Goal: Task Accomplishment & Management: Manage account settings

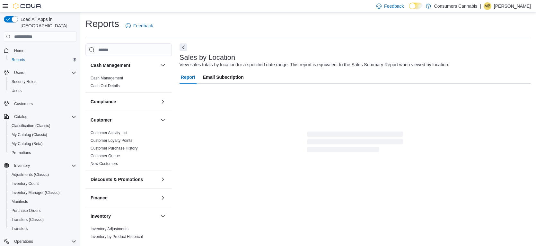
scroll to position [2, 0]
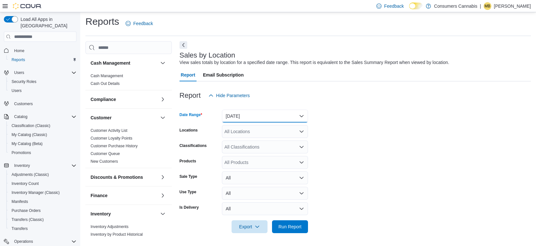
click at [249, 118] on button "[DATE]" at bounding box center [265, 116] width 86 height 13
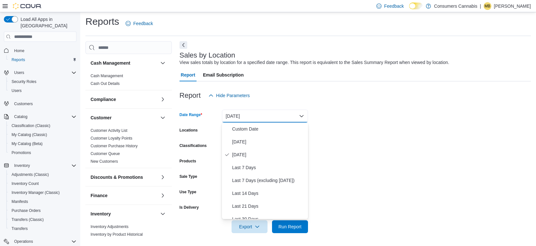
click at [249, 118] on button "[DATE]" at bounding box center [265, 116] width 86 height 13
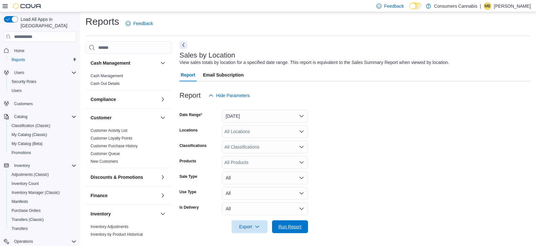
drag, startPoint x: 303, startPoint y: 226, endPoint x: 325, endPoint y: 183, distance: 48.3
click at [303, 226] on span "Run Report" at bounding box center [290, 226] width 28 height 13
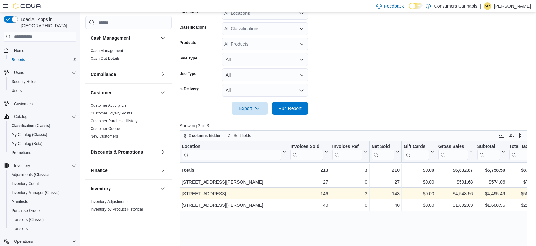
scroll to position [79, 0]
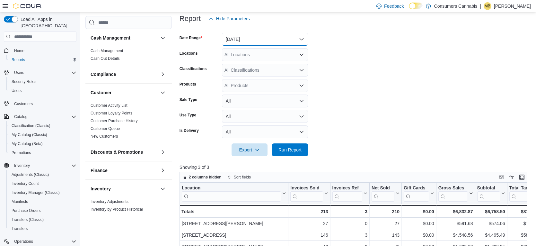
click at [259, 39] on button "[DATE]" at bounding box center [265, 39] width 86 height 13
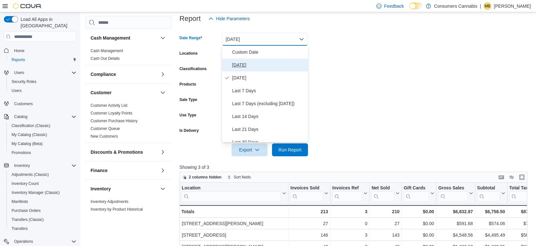
click at [259, 65] on span "[DATE]" at bounding box center [268, 65] width 73 height 8
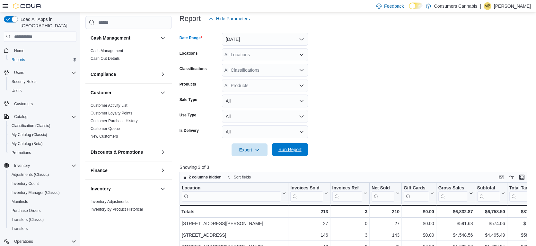
click at [298, 154] on span "Run Report" at bounding box center [290, 149] width 28 height 13
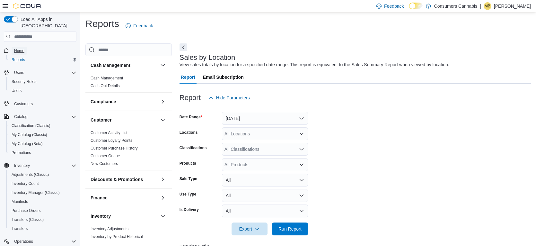
click at [22, 48] on span "Home" at bounding box center [19, 50] width 10 height 5
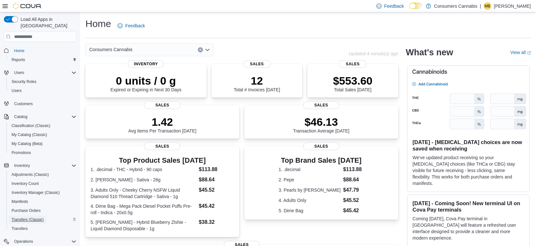
click at [40, 217] on span "Transfers (Classic)" at bounding box center [28, 219] width 32 height 5
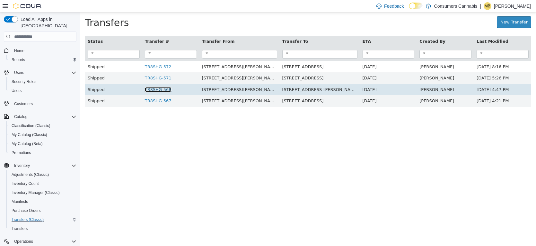
click at [164, 91] on link "TR8SHG-568" at bounding box center [158, 89] width 27 height 5
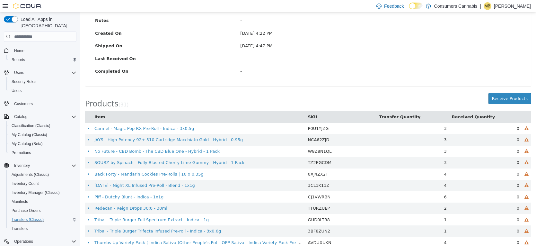
scroll to position [107, 0]
click at [505, 101] on button "Receive Products" at bounding box center [510, 98] width 43 height 12
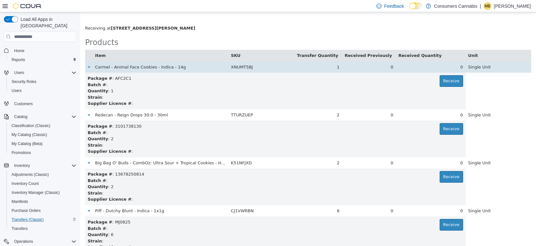
scroll to position [588, 0]
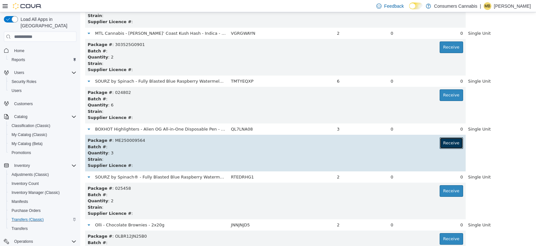
click at [452, 146] on button "Receive" at bounding box center [451, 143] width 23 height 12
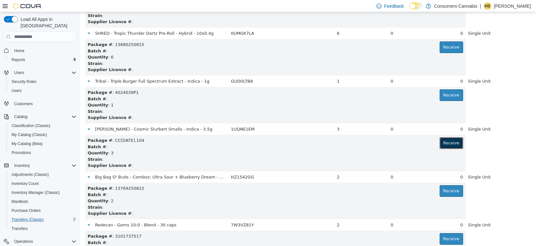
click at [452, 146] on button "Receive" at bounding box center [451, 143] width 23 height 12
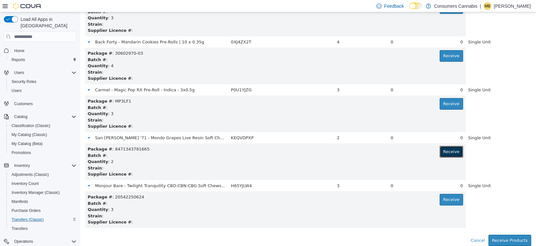
click at [452, 146] on button "Receive" at bounding box center [451, 152] width 23 height 12
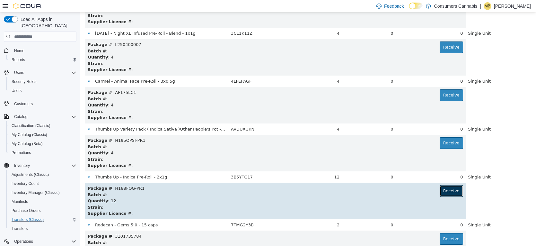
click at [450, 190] on button "Receive" at bounding box center [451, 191] width 23 height 12
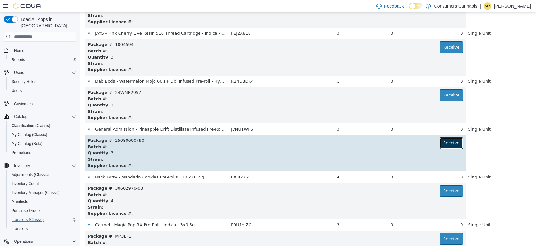
click at [457, 146] on button "Receive" at bounding box center [451, 143] width 23 height 12
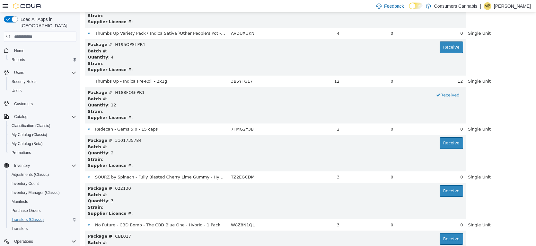
scroll to position [971, 0]
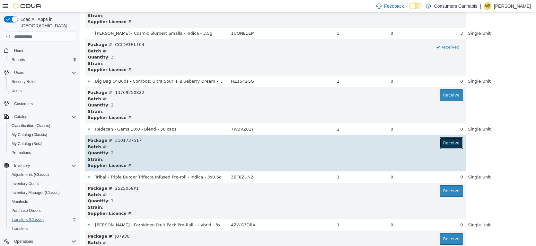
click at [449, 142] on button "Receive" at bounding box center [451, 143] width 23 height 12
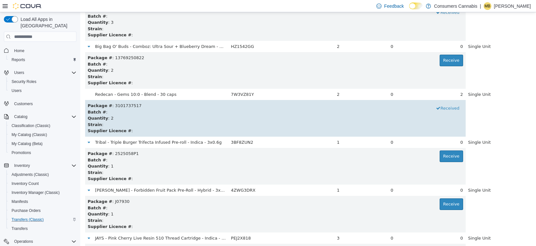
scroll to position [1016, 0]
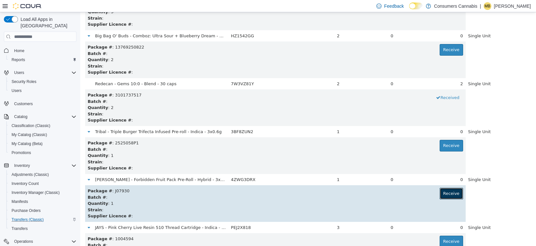
click at [450, 194] on button "Receive" at bounding box center [451, 194] width 23 height 12
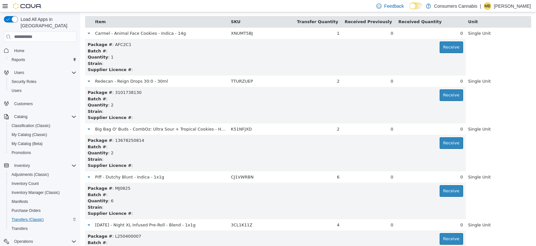
scroll to position [780, 0]
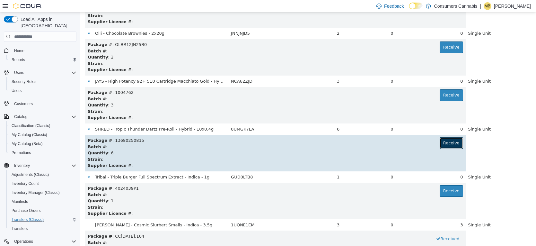
click at [457, 146] on button "Receive" at bounding box center [451, 143] width 23 height 12
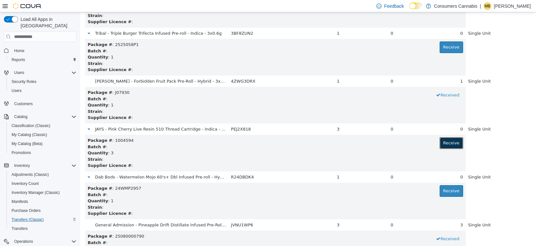
click at [457, 146] on button "Receive" at bounding box center [451, 143] width 23 height 12
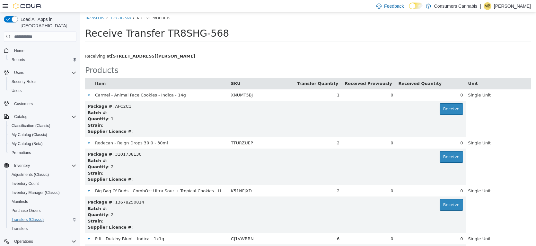
scroll to position [205, 0]
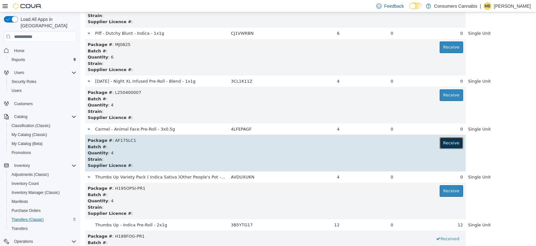
click at [453, 143] on button "Receive" at bounding box center [451, 143] width 23 height 12
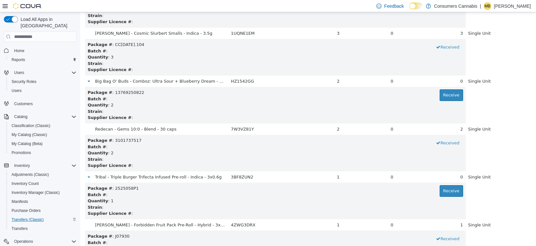
scroll to position [349, 0]
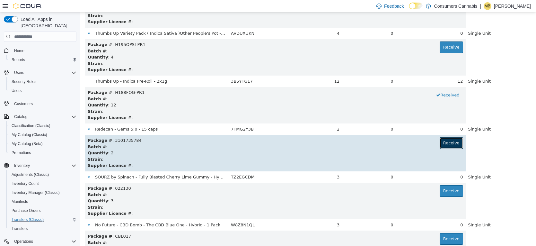
click at [448, 143] on button "Receive" at bounding box center [451, 143] width 23 height 12
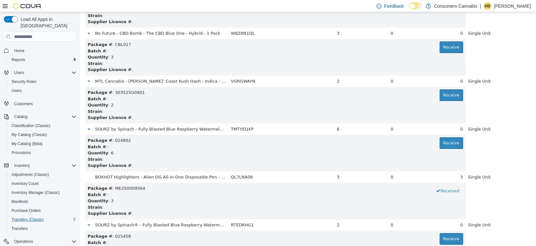
scroll to position [1163, 0]
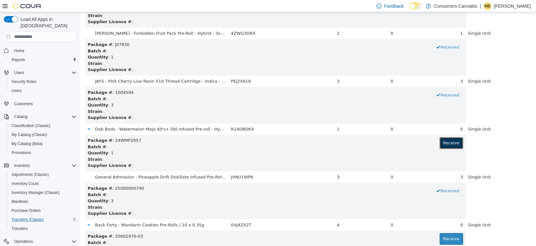
click at [448, 143] on button "Receive" at bounding box center [451, 143] width 23 height 12
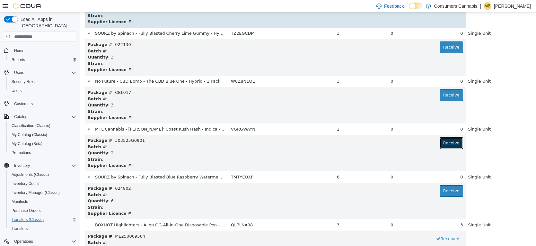
click at [448, 143] on button "Receive" at bounding box center [451, 143] width 23 height 12
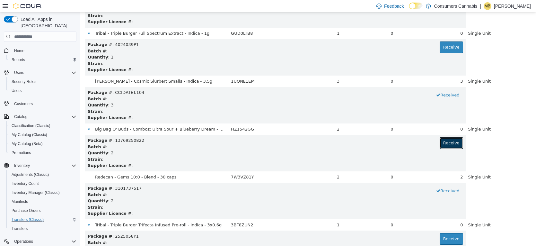
click at [448, 143] on button "Receive" at bounding box center [451, 143] width 23 height 12
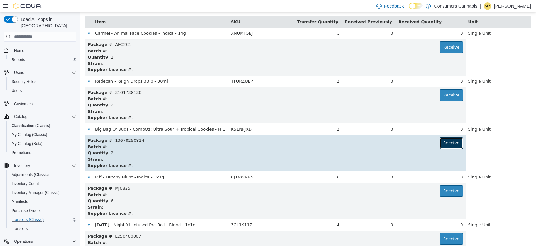
click at [453, 145] on button "Receive" at bounding box center [451, 143] width 23 height 12
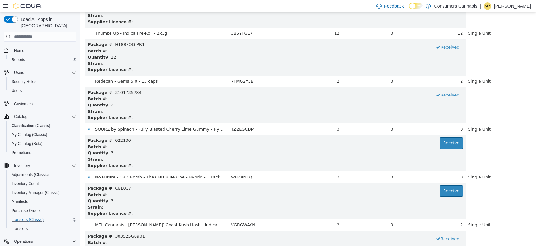
scroll to position [540, 0]
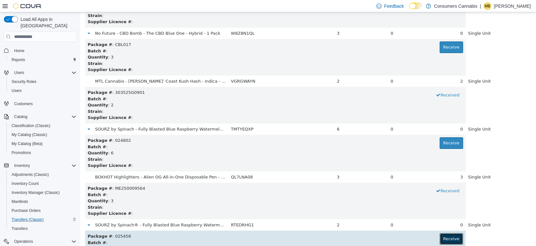
click at [450, 238] on button "Receive" at bounding box center [451, 239] width 23 height 12
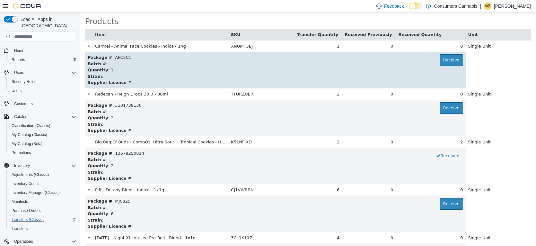
scroll to position [52, 0]
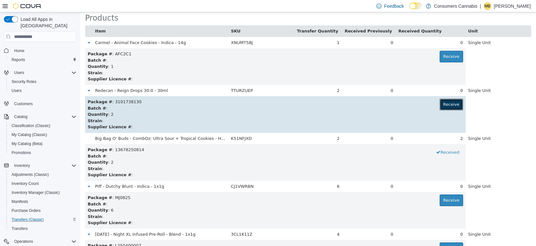
click at [448, 102] on button "Receive" at bounding box center [451, 105] width 23 height 12
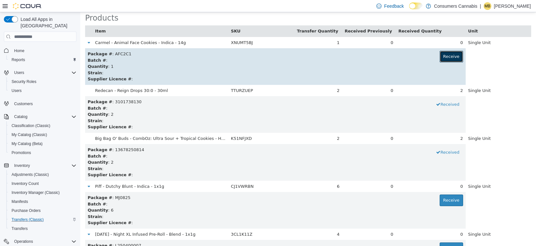
click at [447, 58] on button "Receive" at bounding box center [451, 57] width 23 height 12
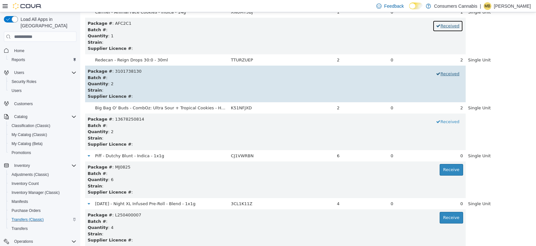
scroll to position [98, 0]
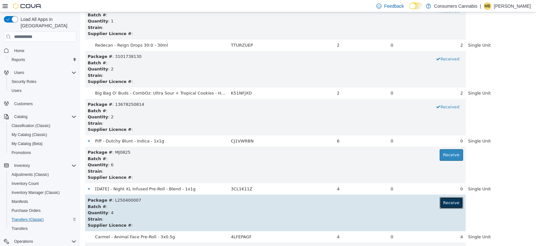
click at [456, 201] on button "Receive" at bounding box center [451, 203] width 23 height 12
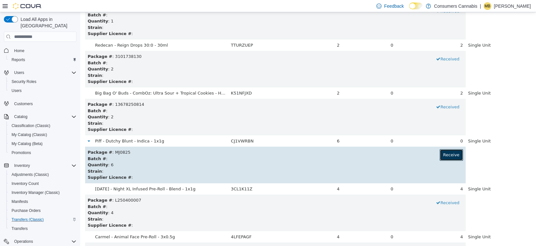
click at [443, 153] on button "Receive" at bounding box center [451, 155] width 23 height 12
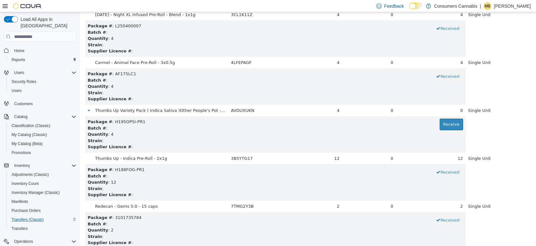
scroll to position [300, 0]
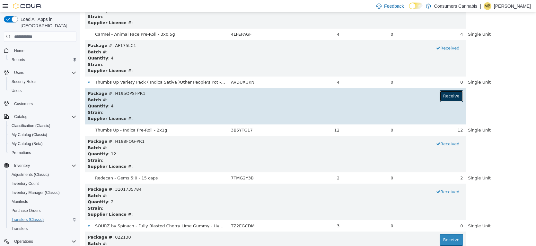
click at [457, 97] on button "Receive" at bounding box center [451, 96] width 23 height 12
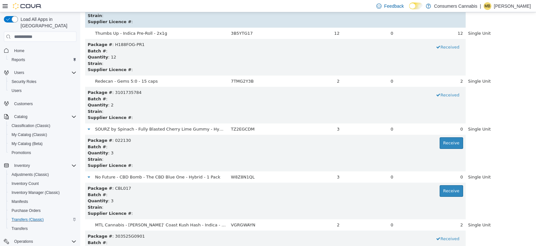
scroll to position [419, 0]
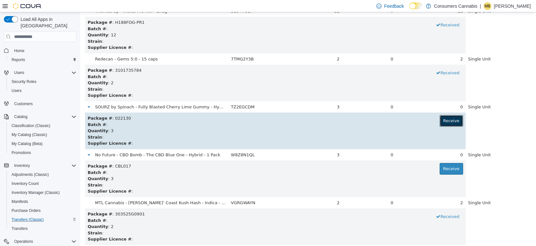
click at [455, 119] on button "Receive" at bounding box center [451, 121] width 23 height 12
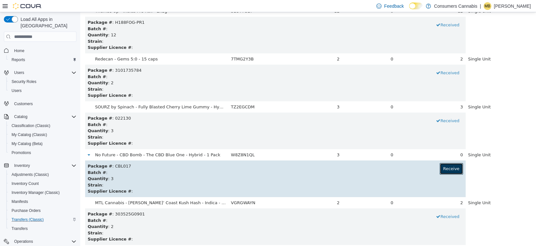
click at [450, 173] on button "Receive" at bounding box center [451, 169] width 23 height 12
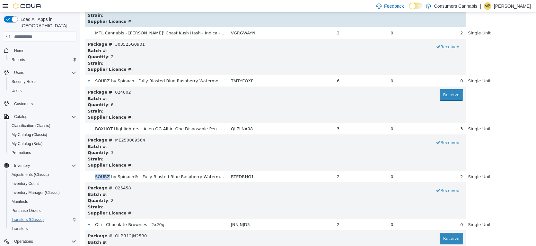
scroll to position [605, 0]
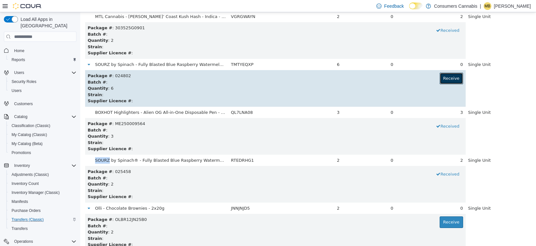
click at [448, 79] on button "Receive" at bounding box center [451, 79] width 23 height 12
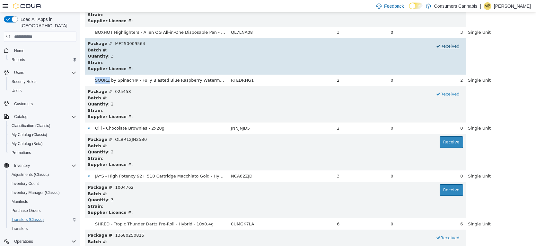
scroll to position [708, 0]
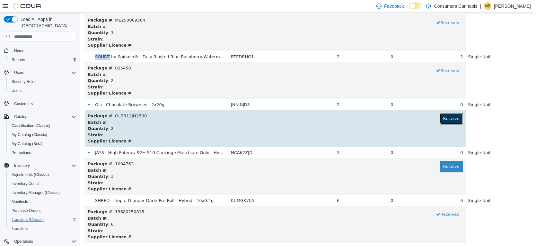
click at [457, 116] on button "Receive" at bounding box center [451, 119] width 23 height 12
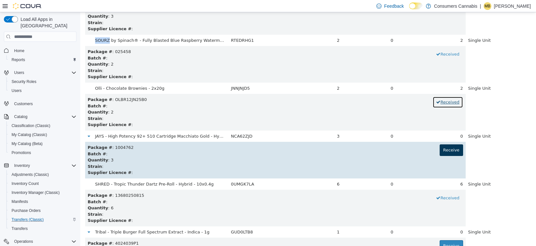
scroll to position [767, 0]
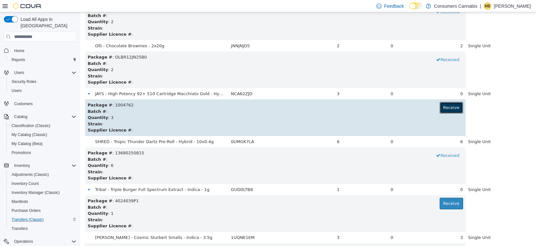
click at [450, 108] on button "Receive" at bounding box center [451, 108] width 23 height 12
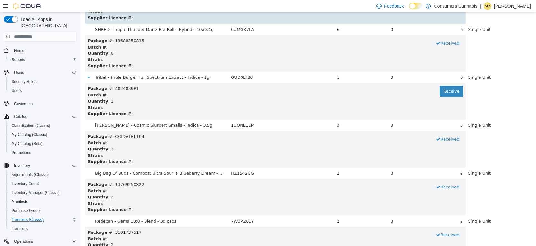
scroll to position [888, 0]
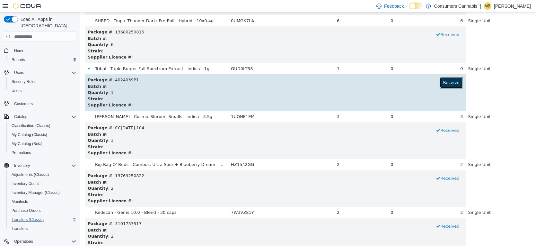
click at [448, 87] on button "Receive" at bounding box center [451, 83] width 23 height 12
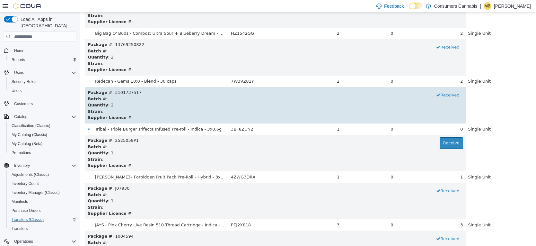
scroll to position [1021, 0]
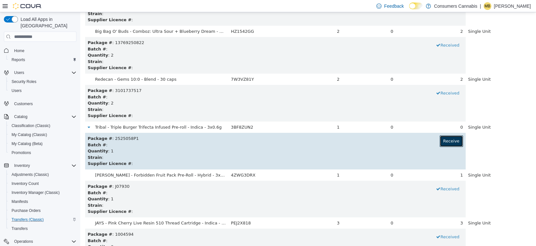
click at [455, 139] on button "Receive" at bounding box center [451, 141] width 23 height 12
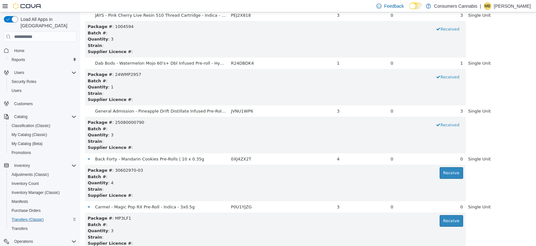
scroll to position [1233, 0]
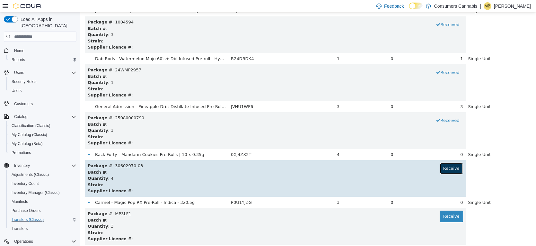
click at [454, 168] on button "Receive" at bounding box center [451, 169] width 23 height 12
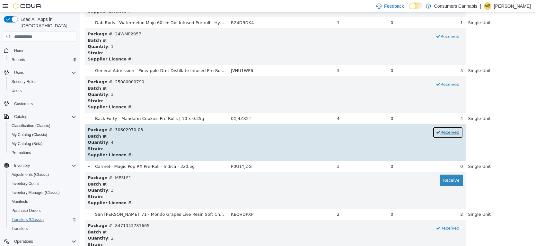
scroll to position [1295, 0]
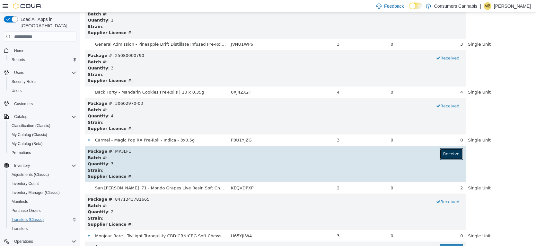
click at [452, 157] on button "Receive" at bounding box center [451, 154] width 23 height 12
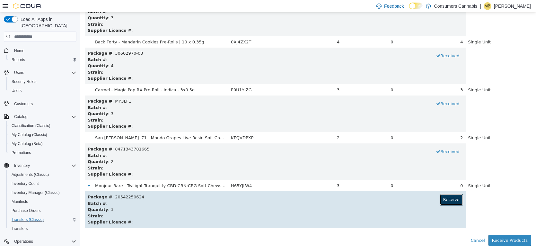
click at [450, 202] on button "Receive" at bounding box center [451, 200] width 23 height 12
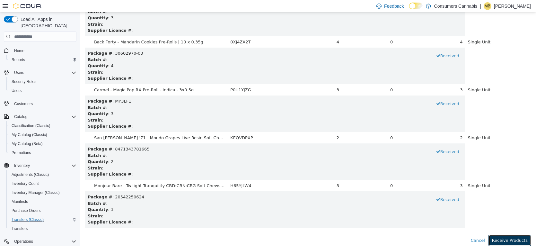
click at [518, 241] on button "Receive Products" at bounding box center [510, 241] width 43 height 12
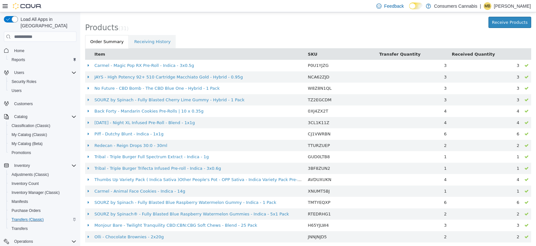
scroll to position [0, 0]
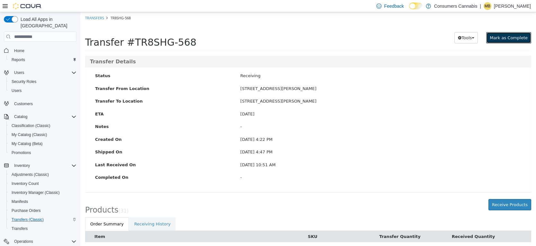
click at [516, 37] on span "Mark as Complete" at bounding box center [509, 37] width 38 height 5
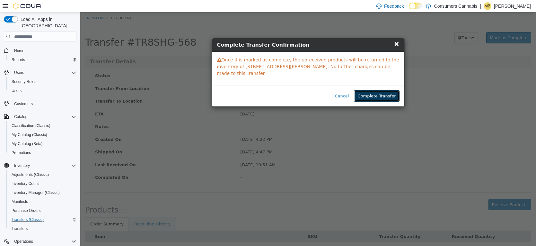
click at [390, 90] on button "Complete Transfer" at bounding box center [376, 96] width 45 height 12
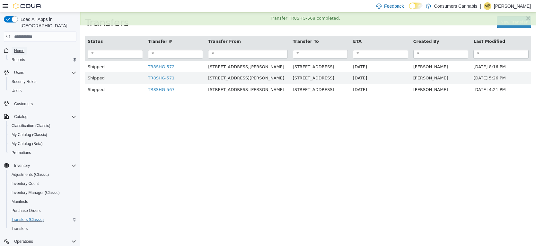
click at [19, 48] on span "Home" at bounding box center [19, 50] width 10 height 5
